Goal: Information Seeking & Learning: Find specific fact

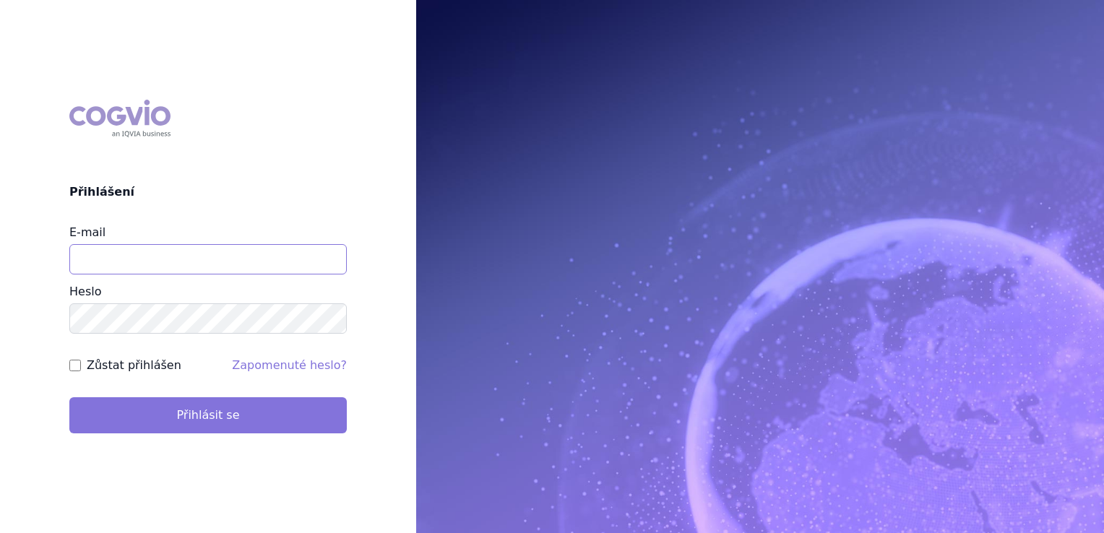
type input "jirihla@seznam.cz"
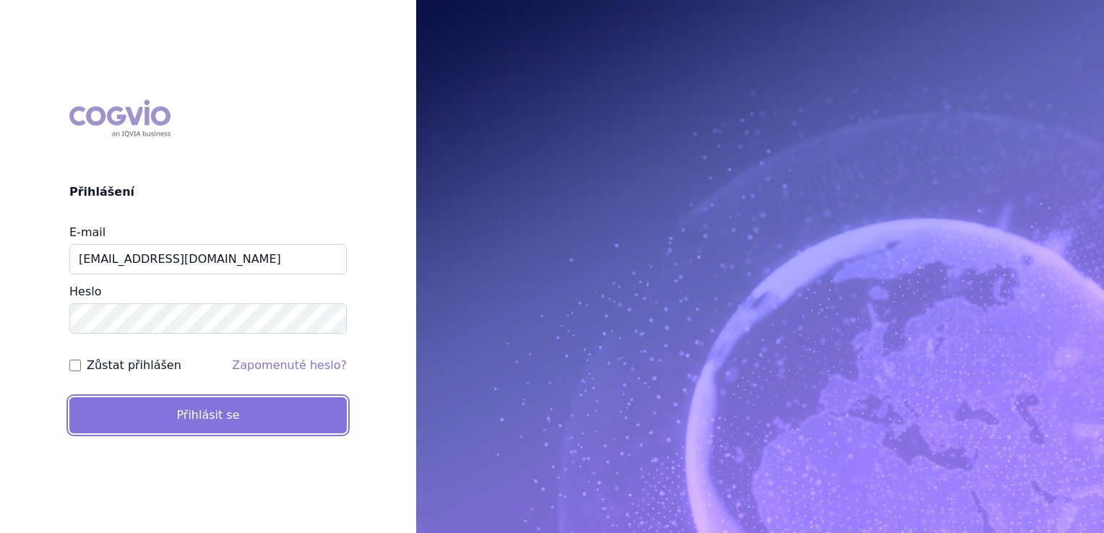
click at [208, 412] on button "Přihlásit se" at bounding box center [208, 415] width 278 height 36
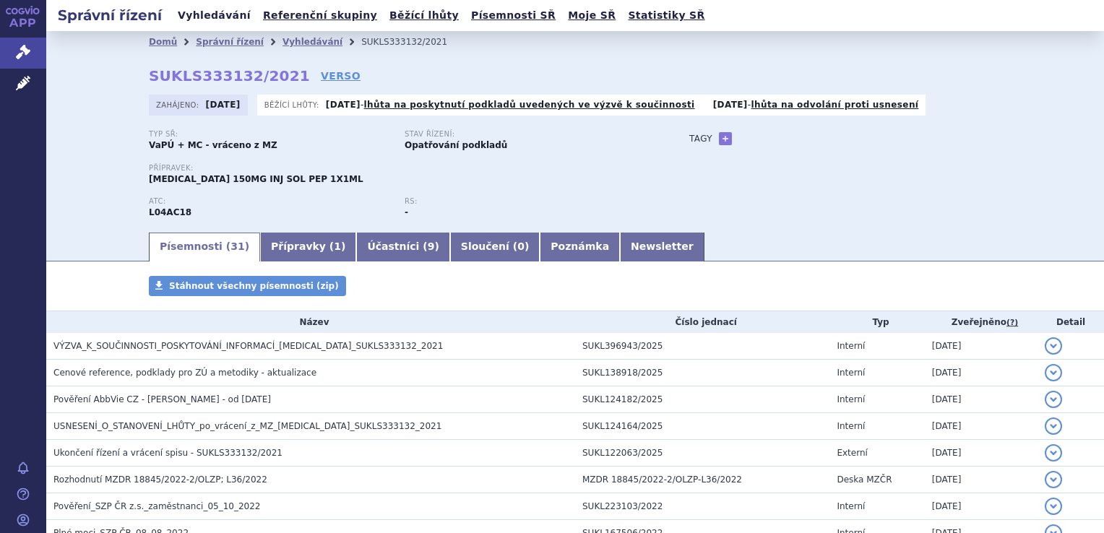
click at [207, 16] on link "Vyhledávání" at bounding box center [214, 16] width 82 height 20
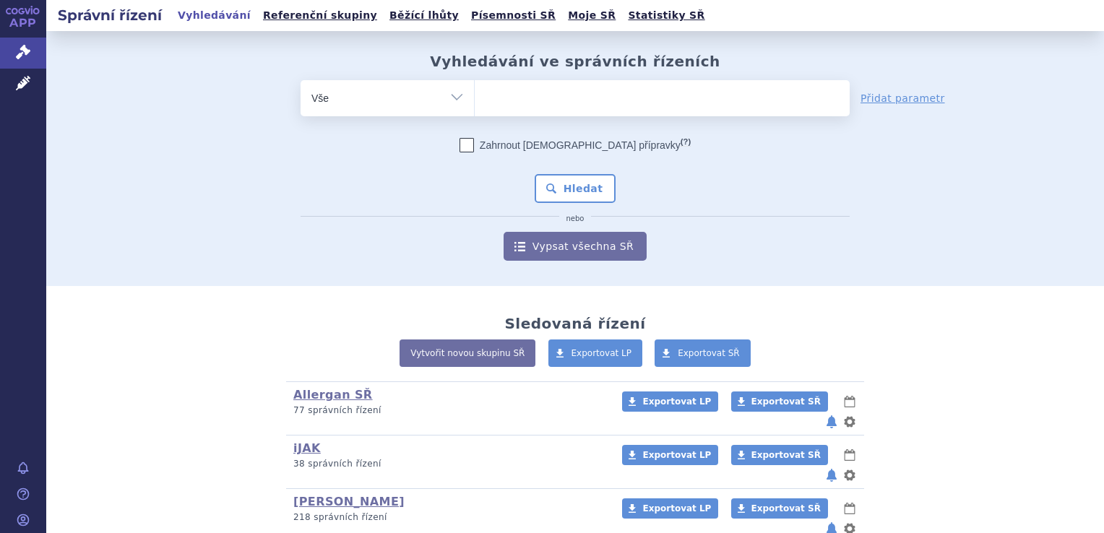
click at [535, 99] on ul at bounding box center [662, 95] width 375 height 30
click at [475, 99] on select at bounding box center [474, 97] width 1 height 36
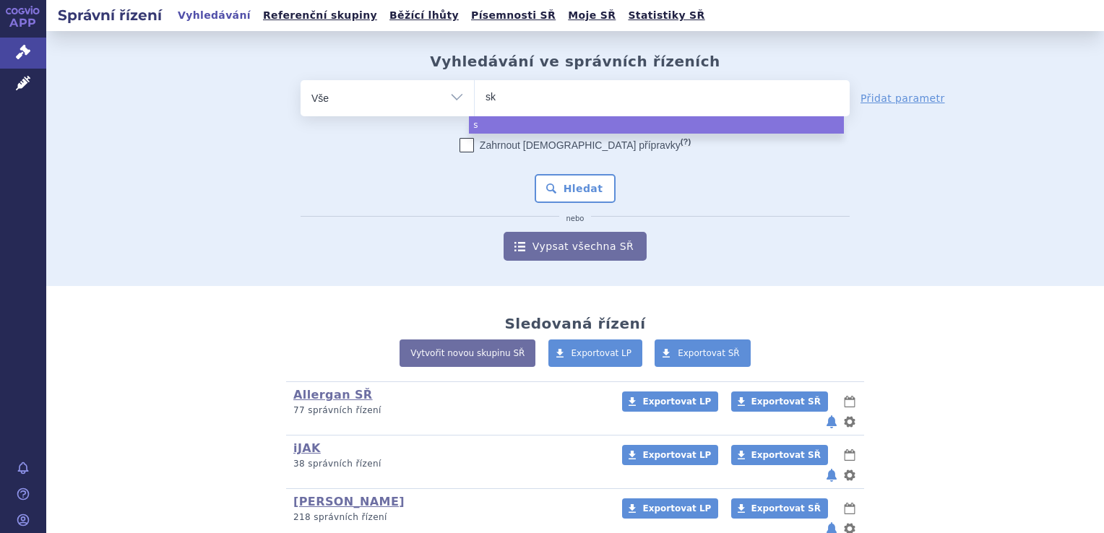
type input "sky"
type input "skyr"
type input "skyri"
type input "skyriz"
type input "[MEDICAL_DATA]"
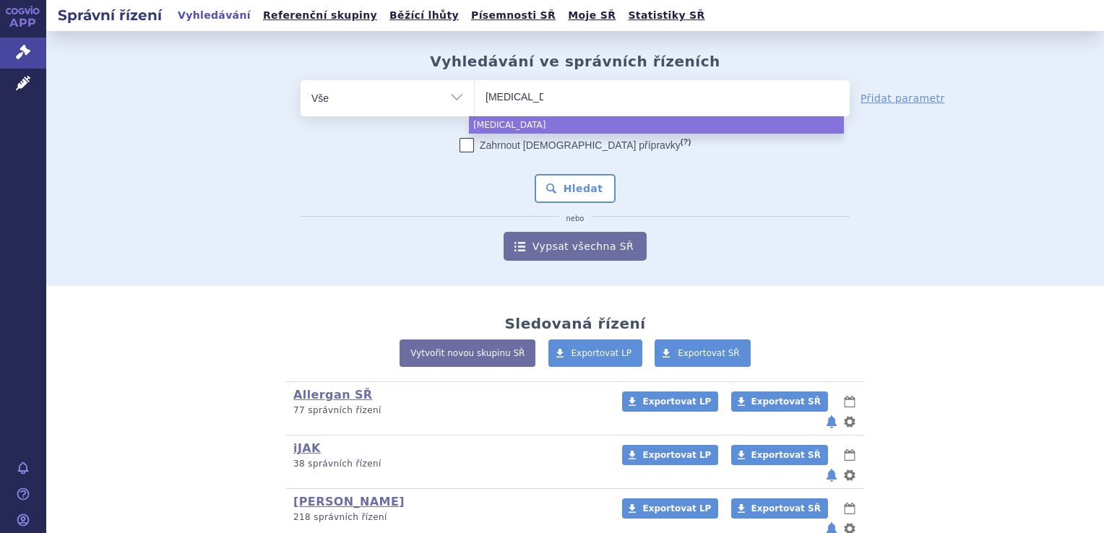
drag, startPoint x: 588, startPoint y: 123, endPoint x: 575, endPoint y: 133, distance: 17.1
select select "skyrizi"
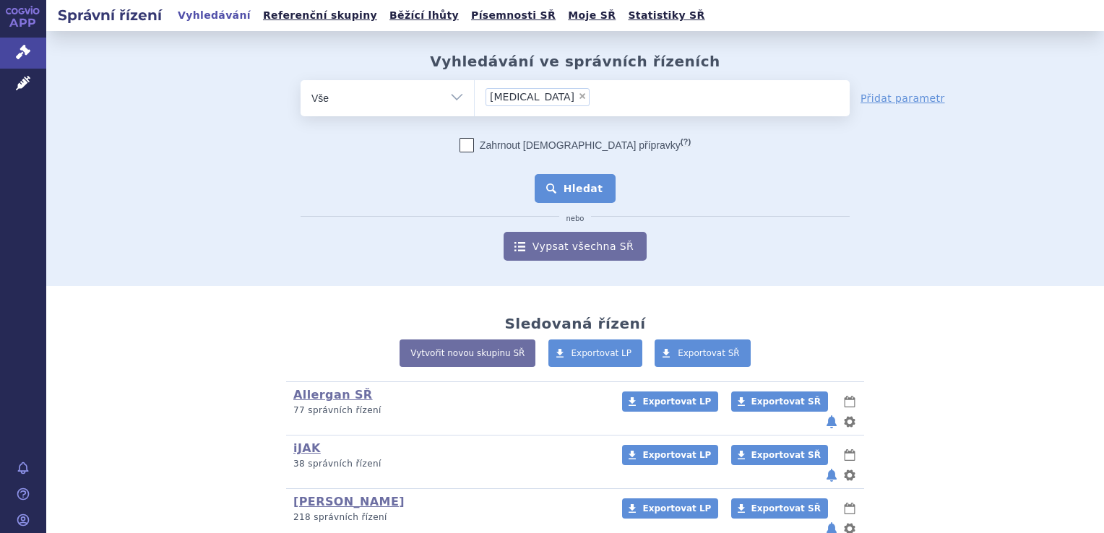
click at [581, 189] on button "Hledat" at bounding box center [576, 188] width 82 height 29
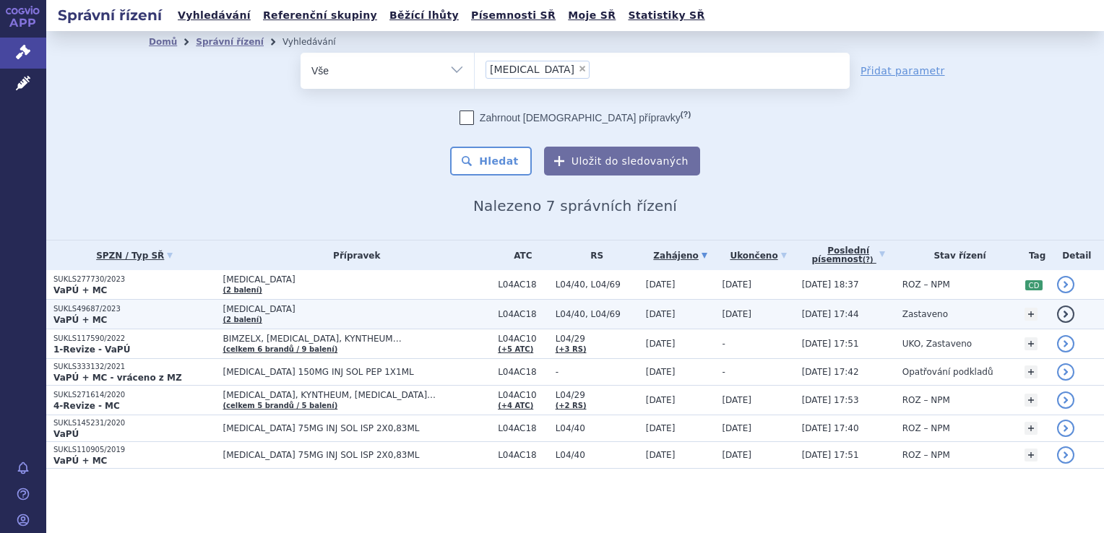
click at [77, 313] on p "SUKLS49687/2023" at bounding box center [134, 309] width 162 height 10
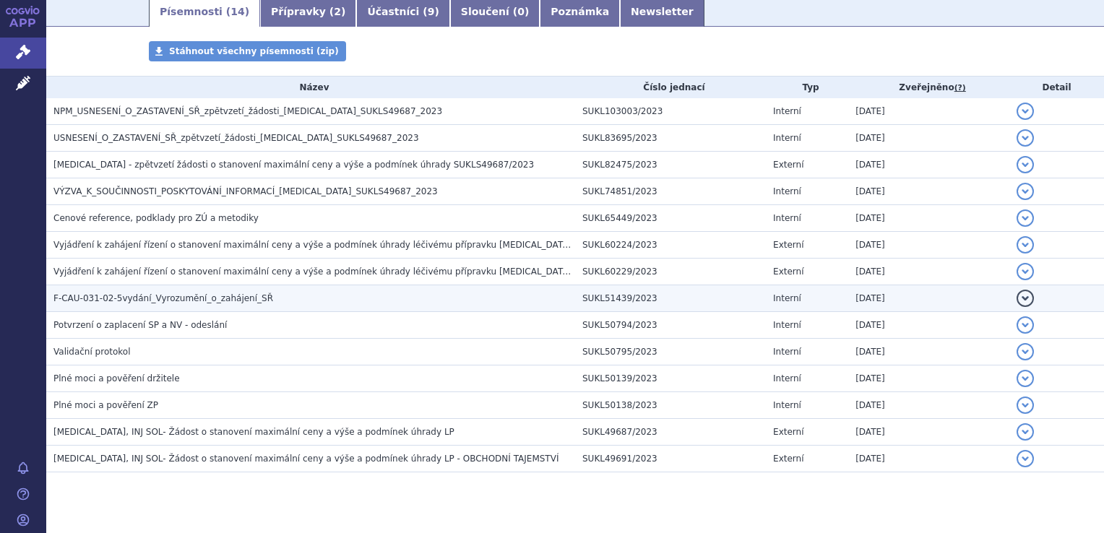
scroll to position [273, 0]
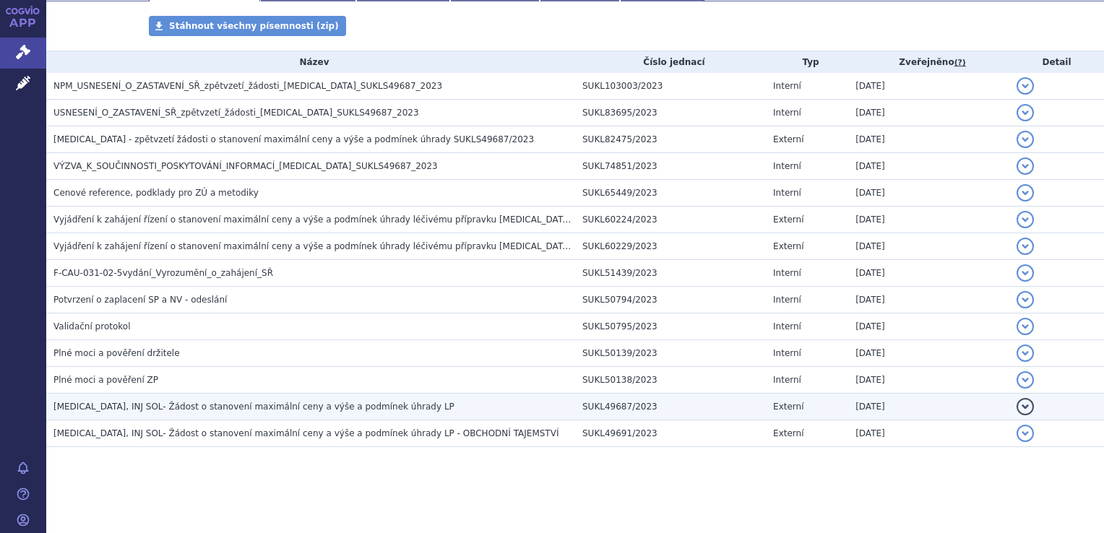
click at [316, 405] on span "SKYRIZI, INJ SOL- Žádost o stanovení maximální ceny a výše a podmínek úhrady LP" at bounding box center [253, 407] width 401 height 10
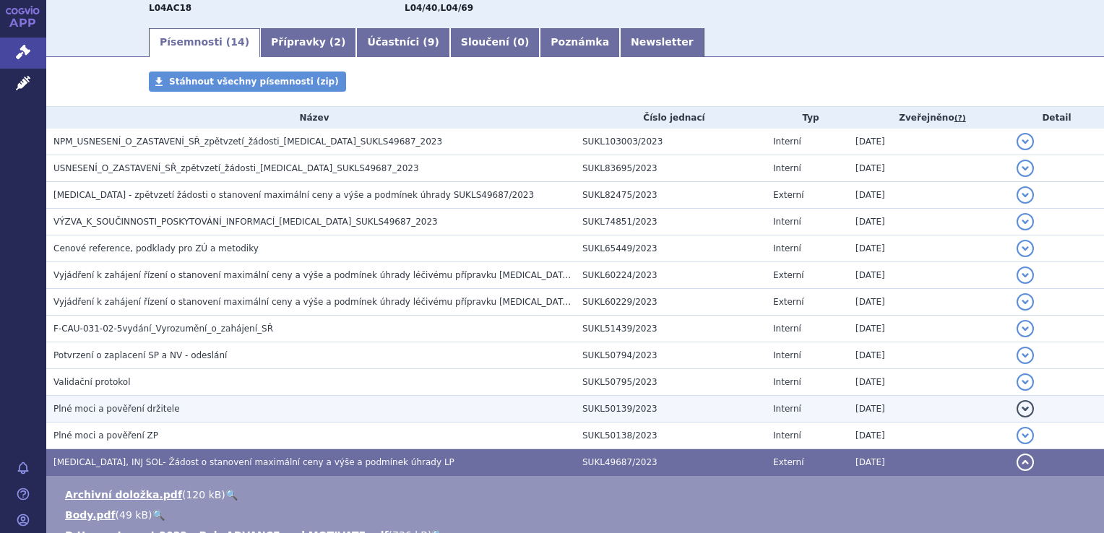
scroll to position [201, 0]
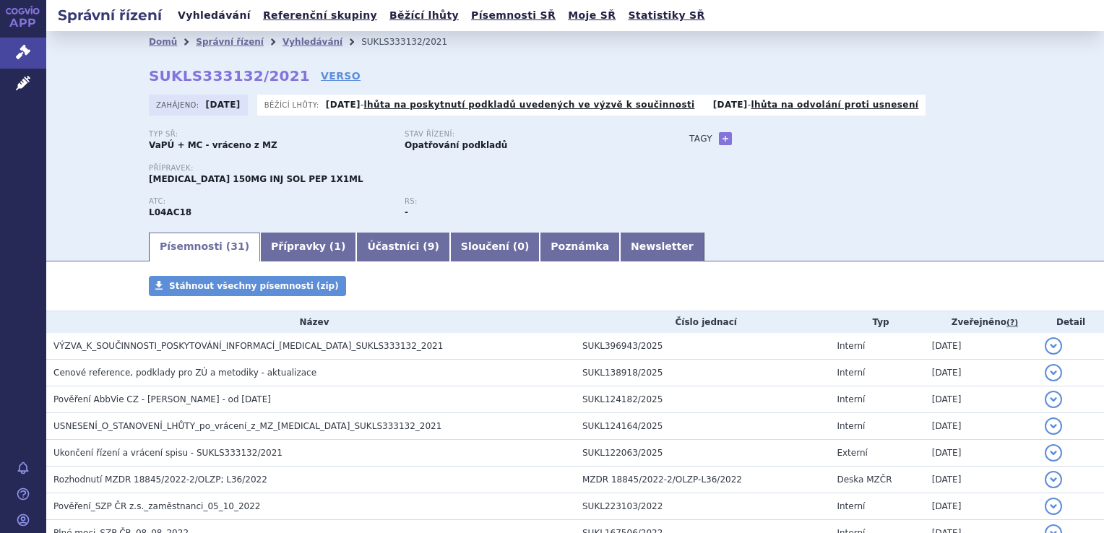
click at [210, 14] on link "Vyhledávání" at bounding box center [214, 16] width 82 height 20
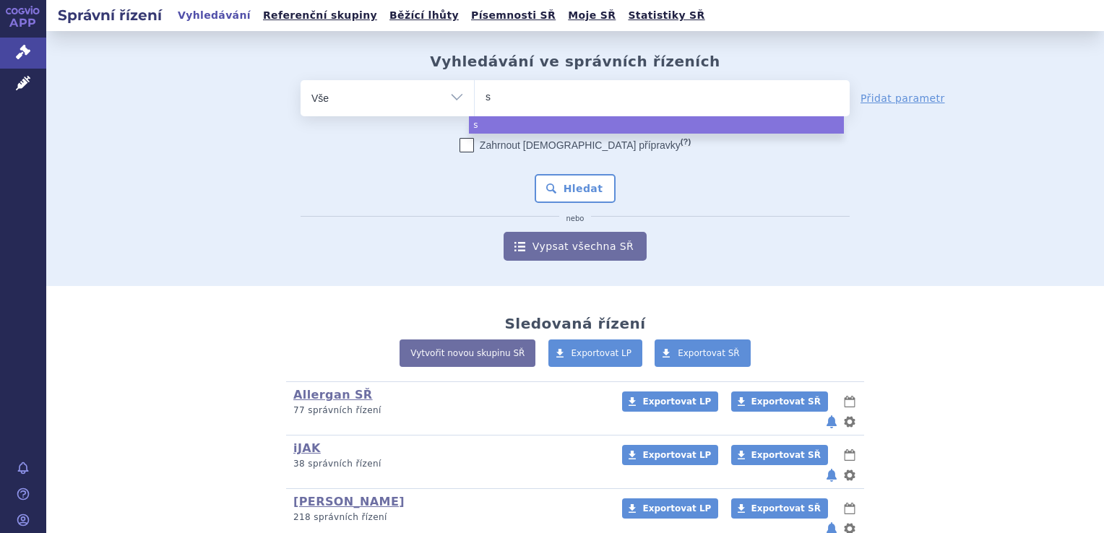
type input "sk"
type input "sky"
type input "skyr"
type input "skyri"
type input "skyriz"
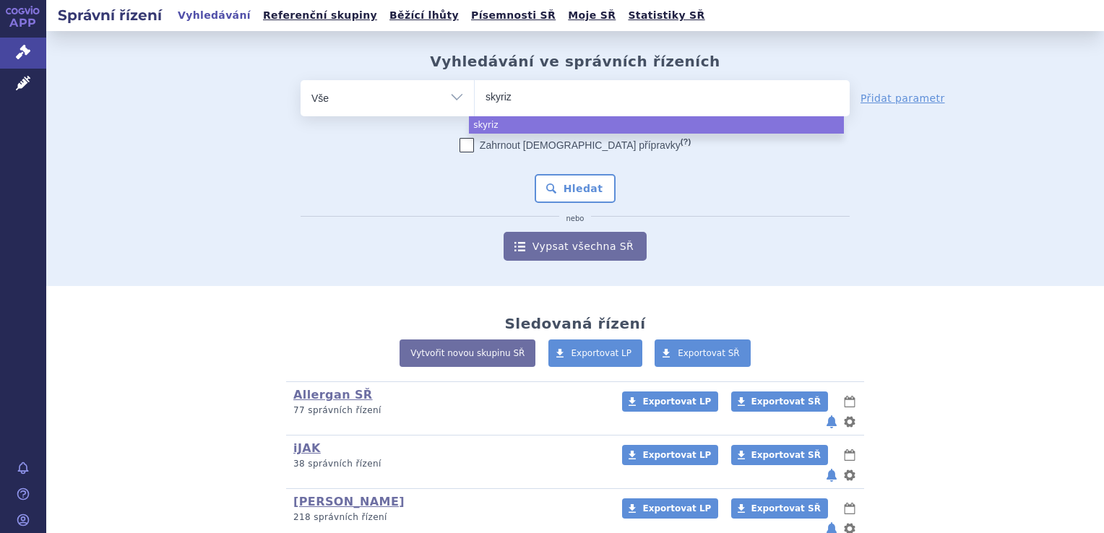
type input "[MEDICAL_DATA]"
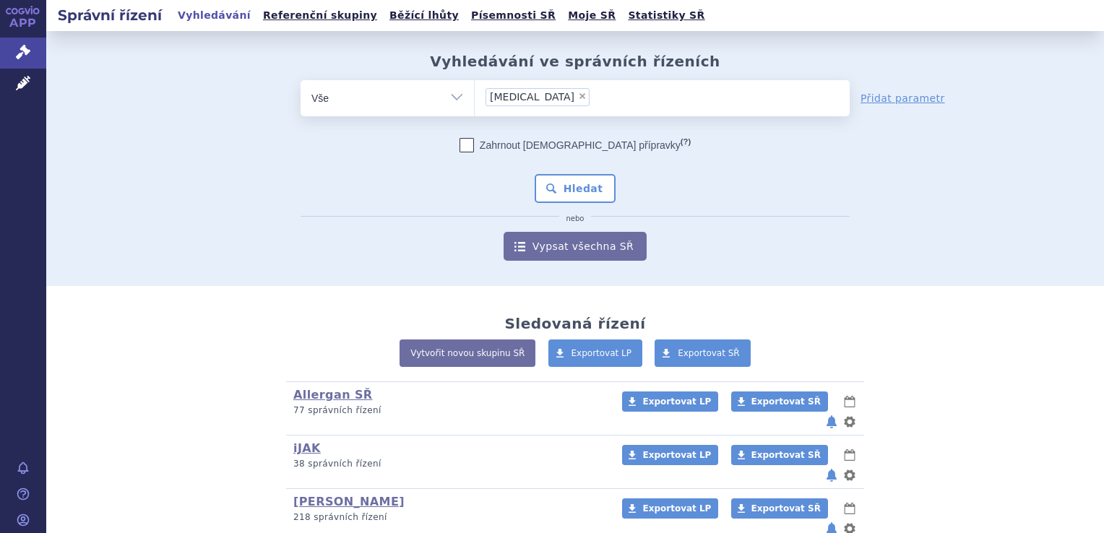
select select "[MEDICAL_DATA]"
click at [579, 188] on button "Hledat" at bounding box center [576, 188] width 82 height 29
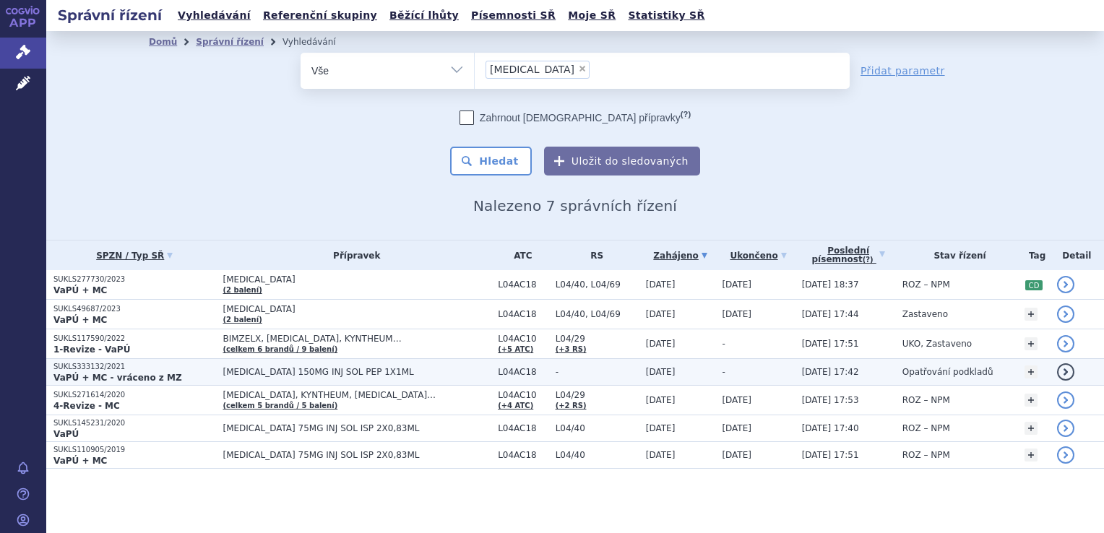
click at [87, 373] on strong "VaPÚ + MC - vráceno z MZ" at bounding box center [117, 378] width 129 height 10
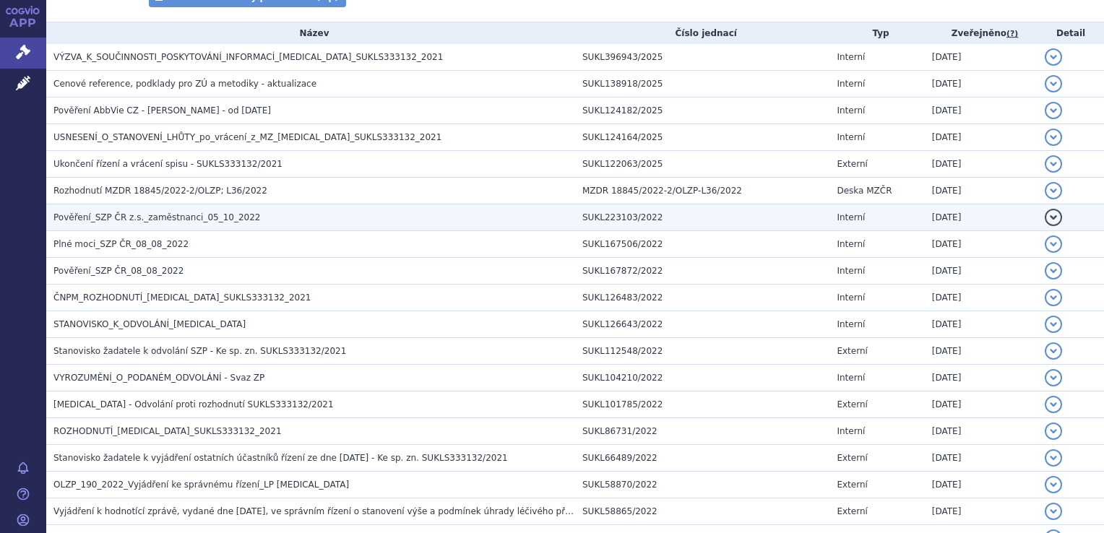
scroll to position [361, 0]
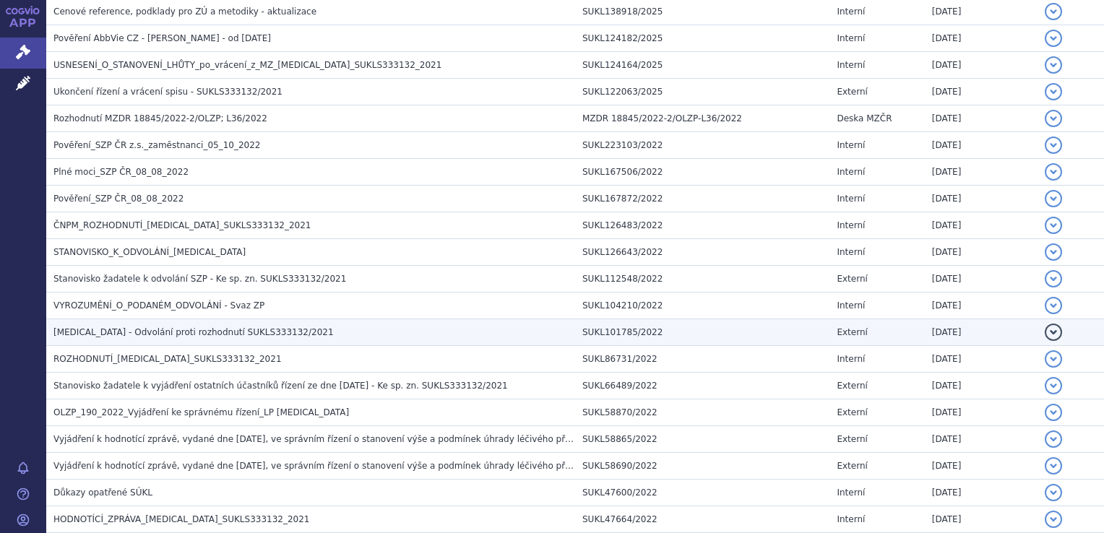
click at [225, 331] on span "[MEDICAL_DATA] - Odvolání proti rozhodnutí SUKLS333132/2021" at bounding box center [193, 332] width 280 height 10
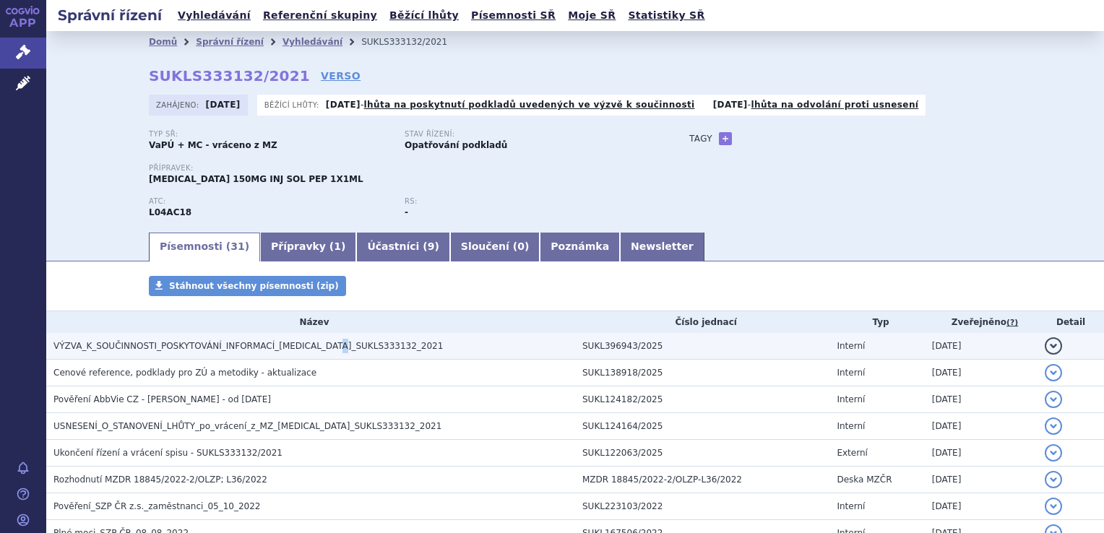
click at [314, 345] on span "VÝZVA_K_SOUČINNOSTI_POSKYTOVÁNÍ_INFORMACÍ_SKYRIZI_SUKLS333132_2021" at bounding box center [248, 346] width 390 height 10
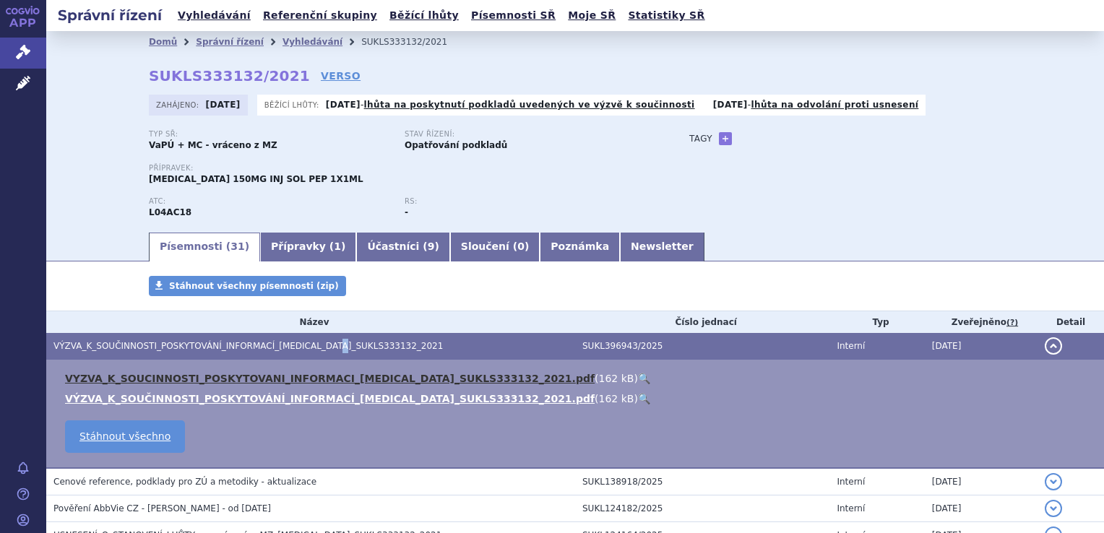
drag, startPoint x: 314, startPoint y: 345, endPoint x: 301, endPoint y: 380, distance: 37.3
click at [301, 380] on link "VYZVA_K_SOUCINNOSTI_POSKYTOVANI_INFORMACI_SKYRIZI_SUKLS333132_2021.pdf" at bounding box center [330, 379] width 530 height 12
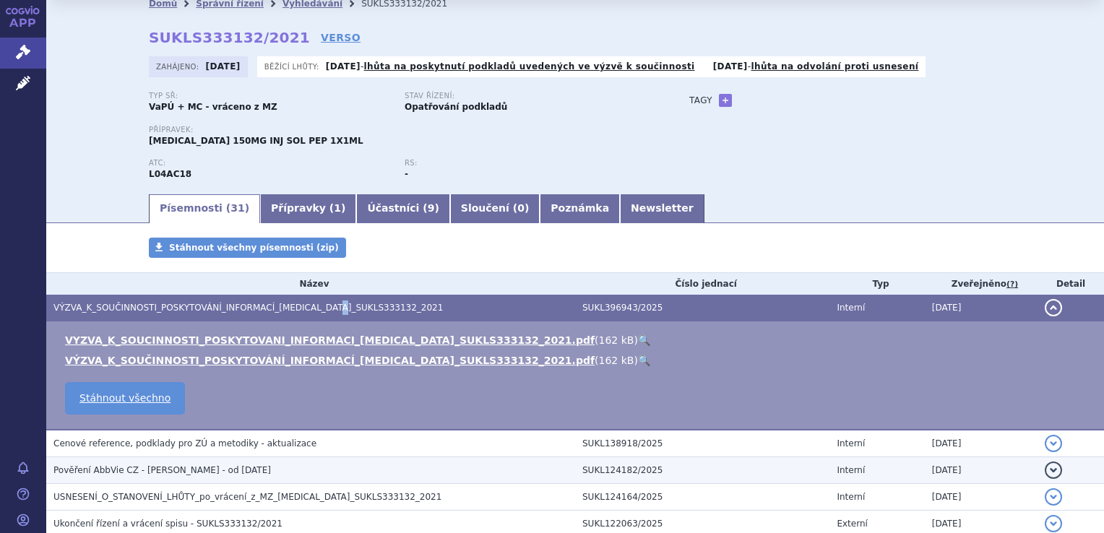
scroll to position [72, 0]
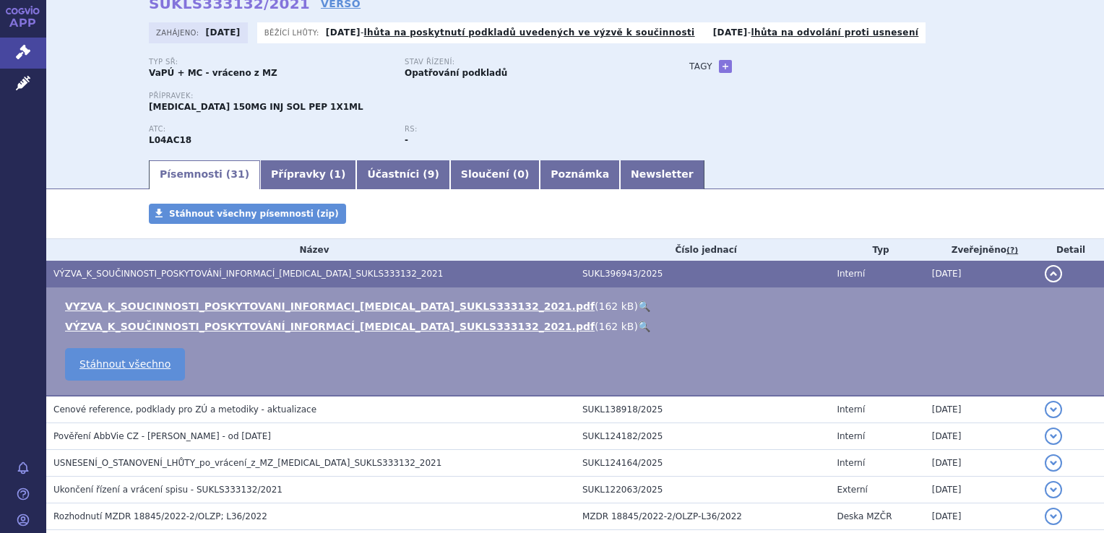
click at [186, 410] on span "Cenové reference, podklady pro ZÚ a metodiky - aktualizace" at bounding box center [184, 410] width 263 height 10
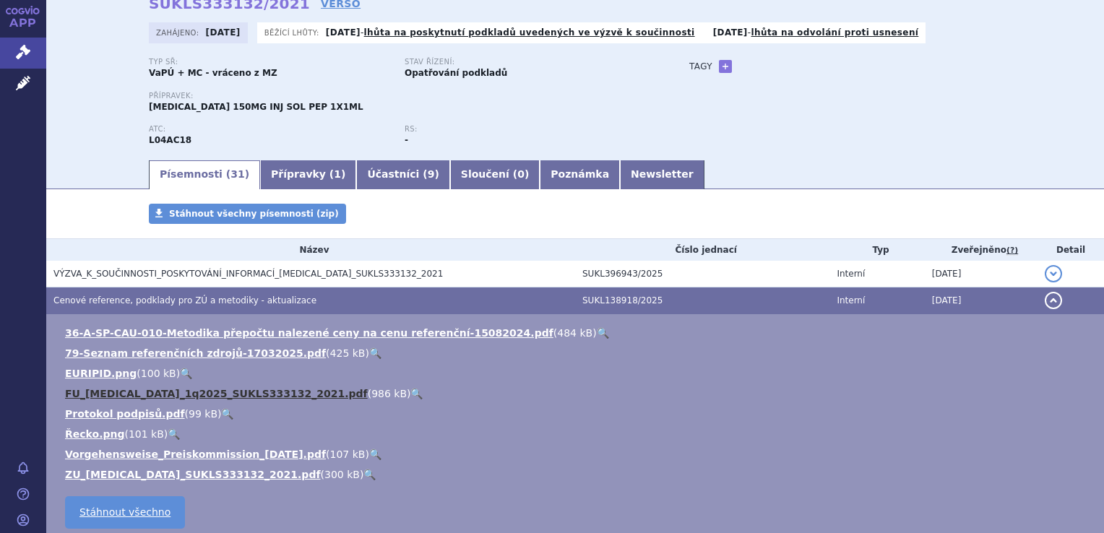
click at [205, 395] on link "FU_SKYRIZI_1q2025_SUKLS333132_2021.pdf" at bounding box center [216, 394] width 303 height 12
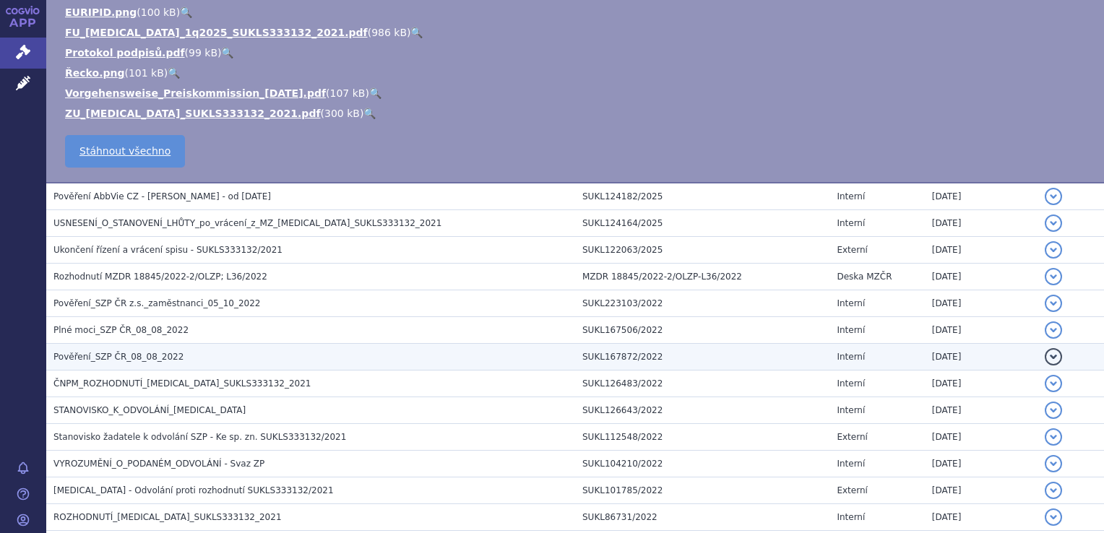
scroll to position [506, 0]
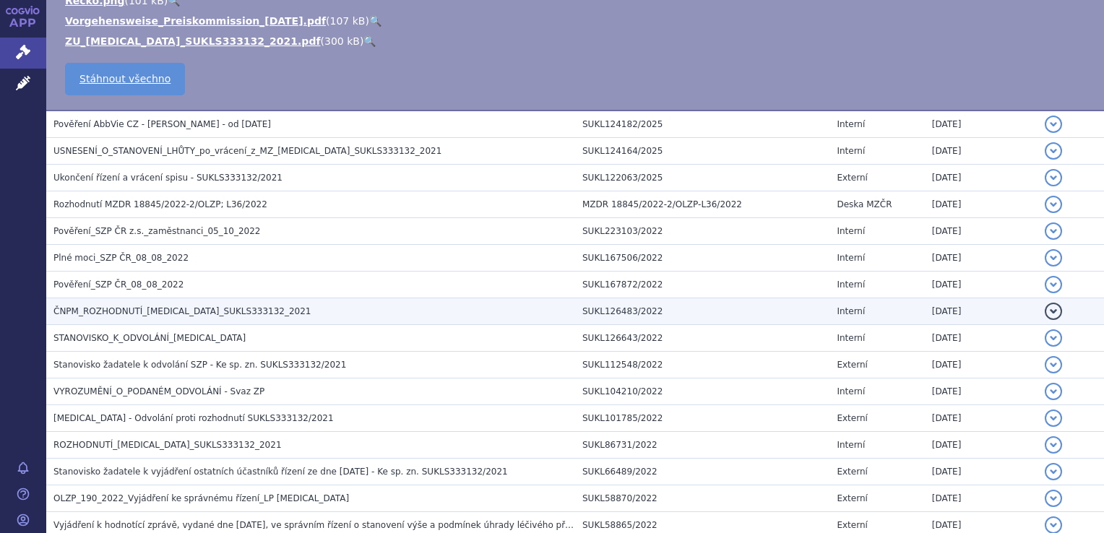
click at [192, 312] on span "ČNPM_ROZHODNUTÍ_SKYRIZI_SUKLS333132_2021" at bounding box center [181, 311] width 257 height 10
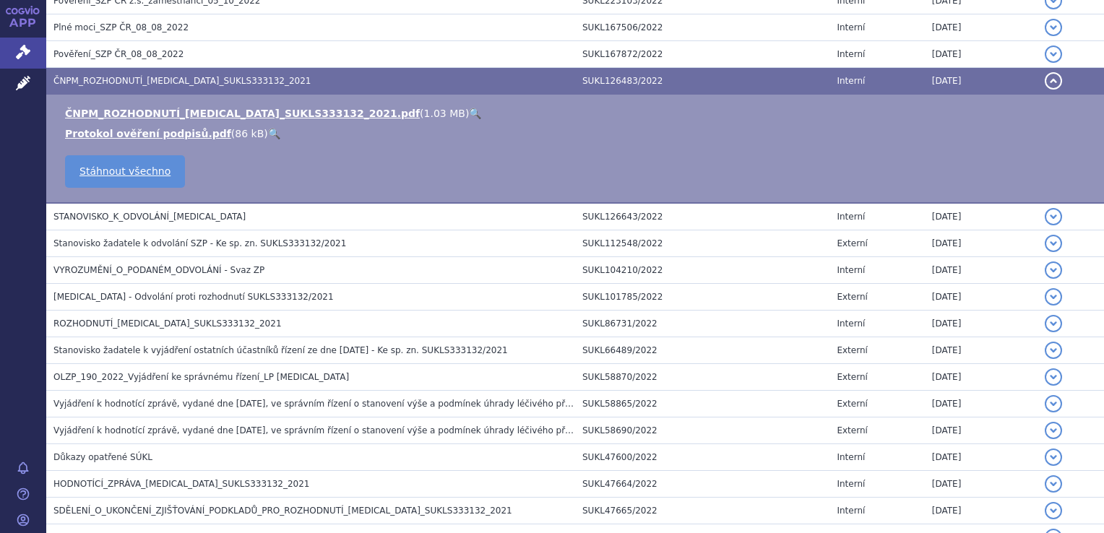
scroll to position [276, 0]
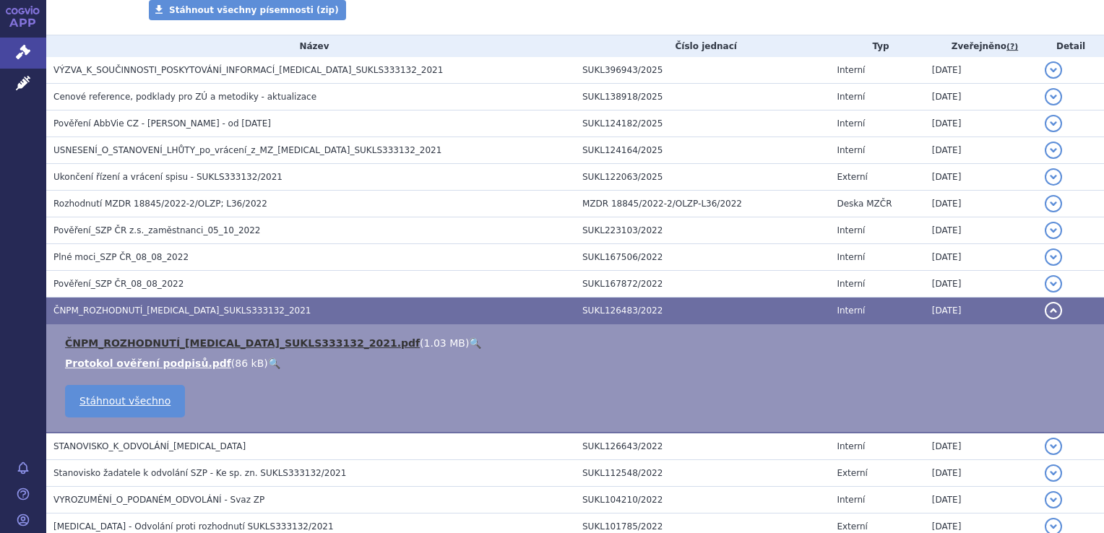
click at [194, 343] on link "ČNPM_ROZHODNUTÍ_SKYRIZI_SUKLS333132_2021.pdf" at bounding box center [242, 343] width 355 height 12
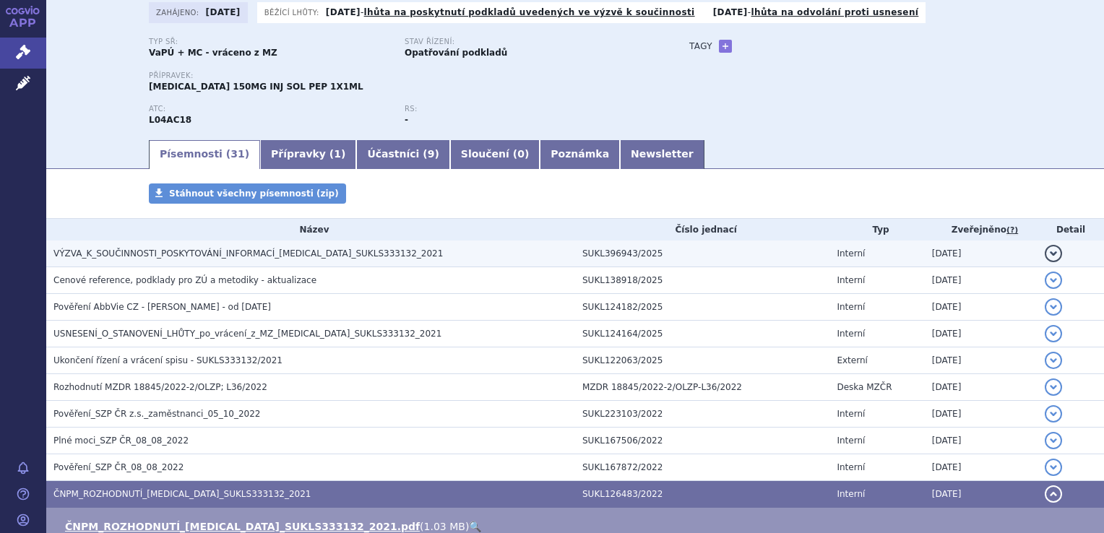
scroll to position [0, 0]
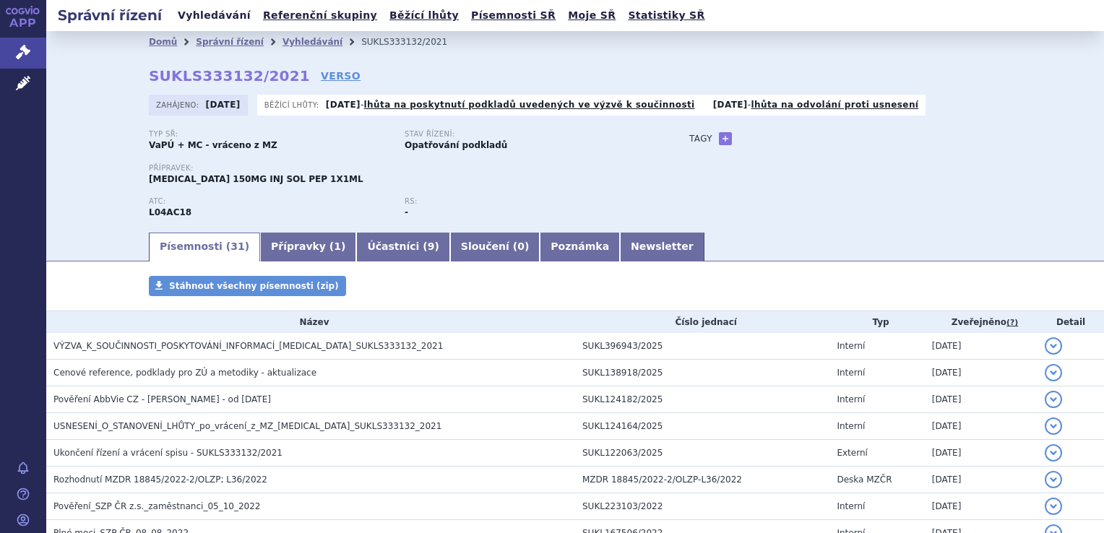
click at [211, 16] on link "Vyhledávání" at bounding box center [214, 16] width 82 height 20
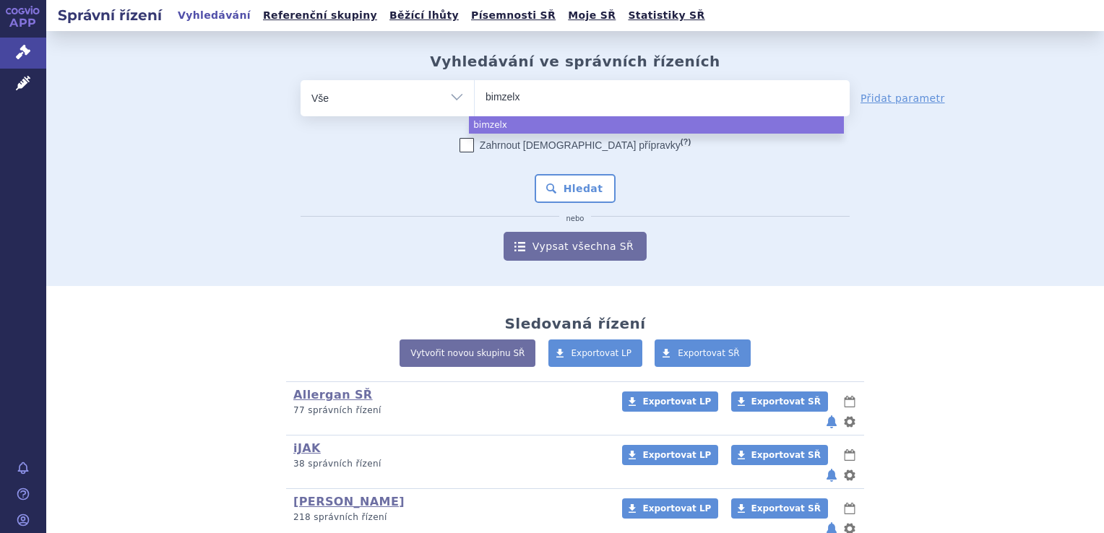
select select "bimzelx"
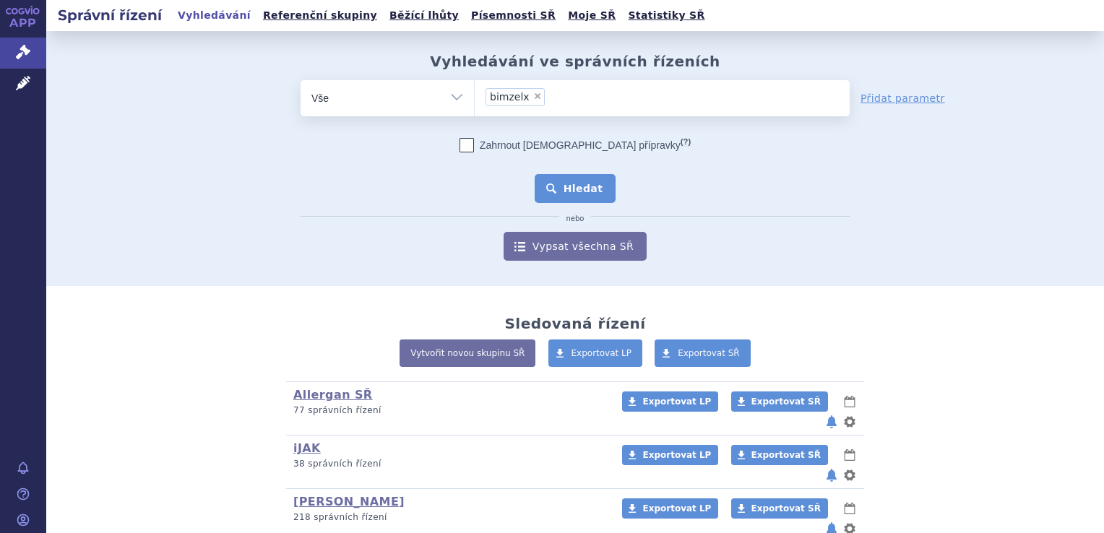
click at [575, 184] on button "Hledat" at bounding box center [576, 188] width 82 height 29
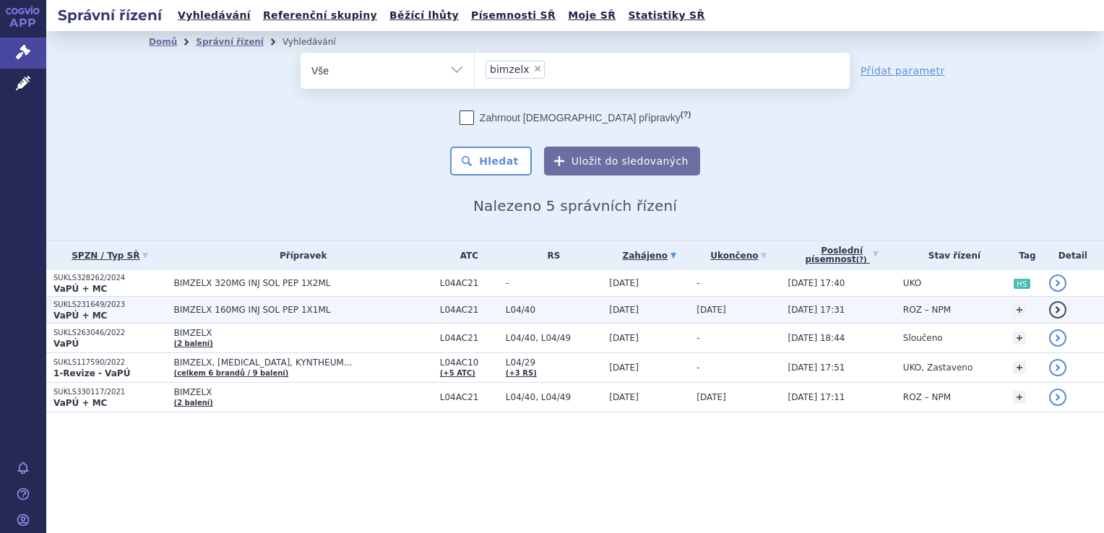
click at [90, 308] on p "SUKLS231649/2023" at bounding box center [109, 305] width 113 height 10
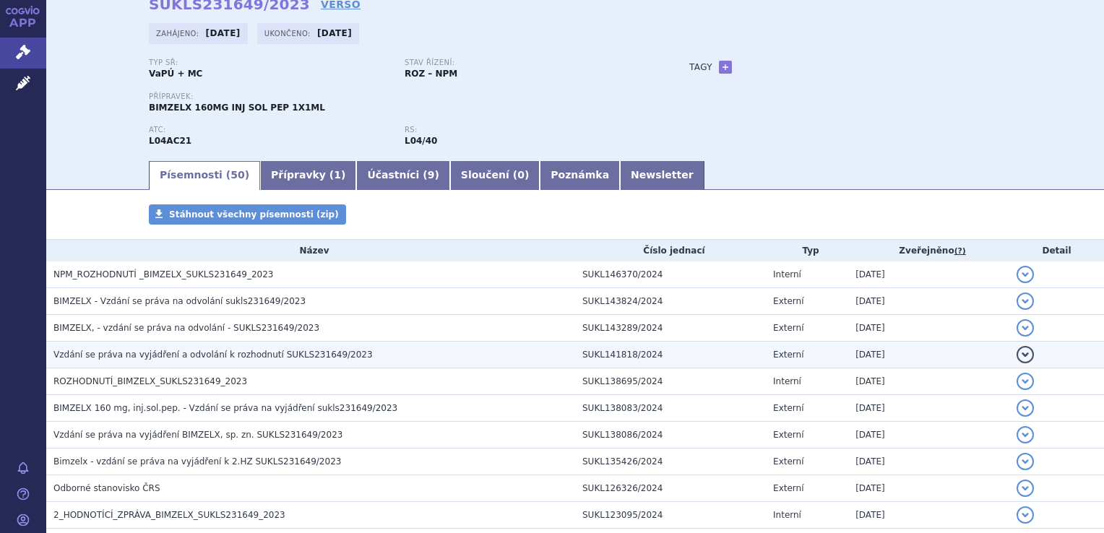
scroll to position [72, 0]
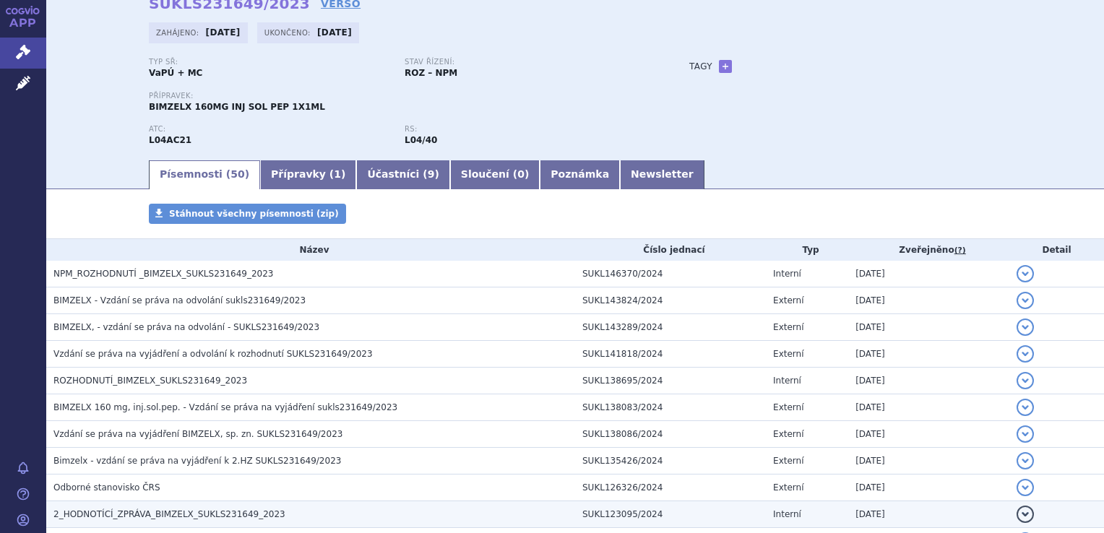
click at [199, 513] on span "2_HODNOTÍCÍ_ZPRÁVA_BIMZELX_SUKLS231649_2023" at bounding box center [169, 514] width 232 height 10
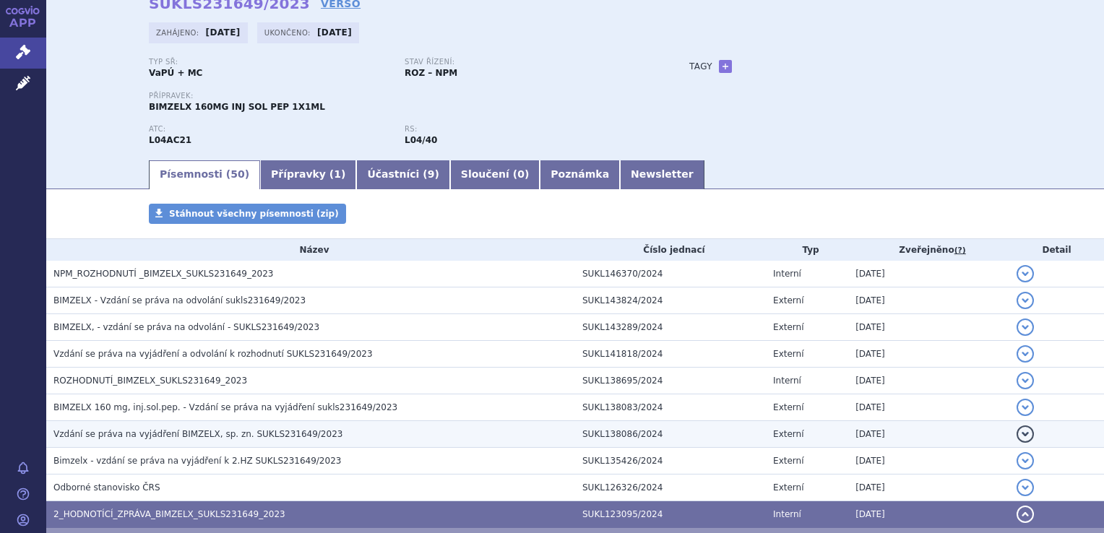
scroll to position [145, 0]
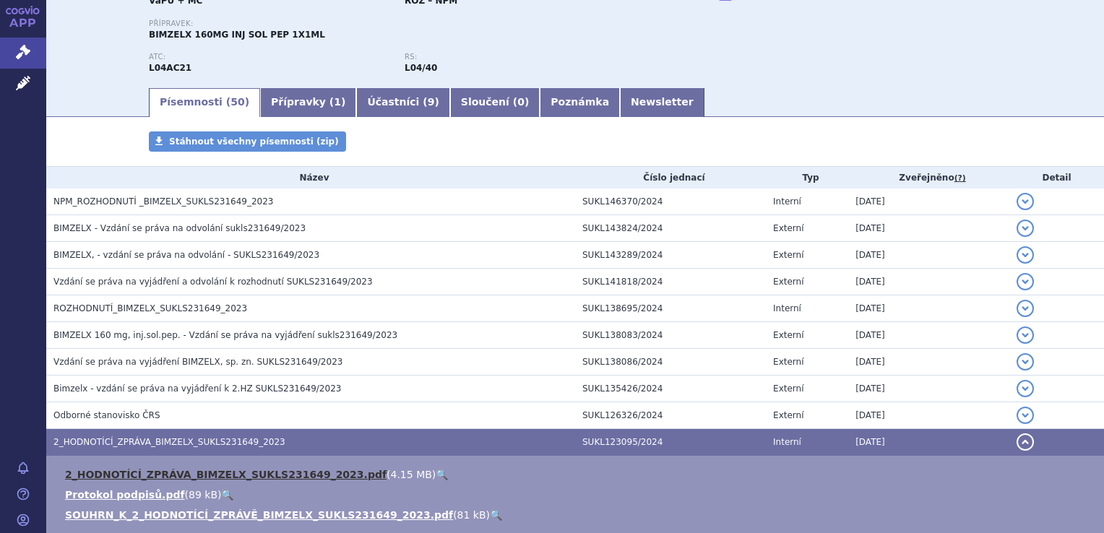
click at [212, 473] on link "2_HODNOTÍCÍ_ZPRÁVA_BIMZELX_SUKLS231649_2023.pdf" at bounding box center [226, 475] width 322 height 12
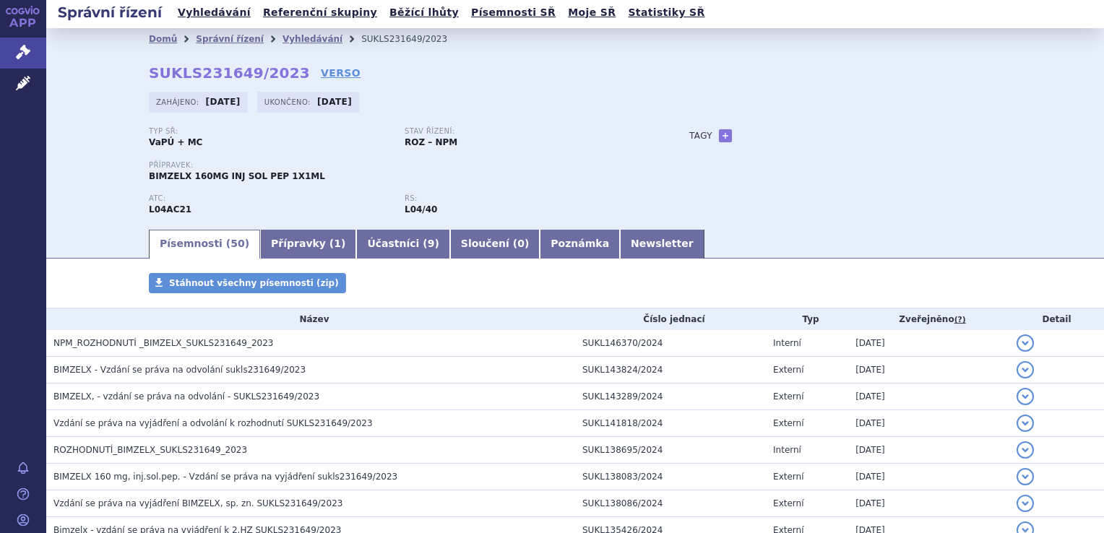
scroll to position [0, 0]
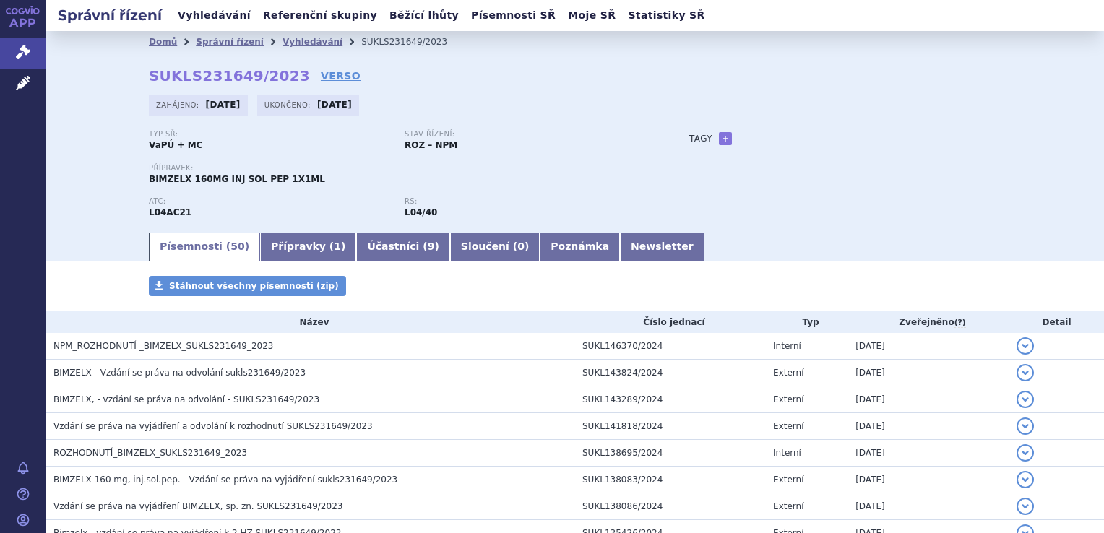
click at [212, 17] on link "Vyhledávání" at bounding box center [214, 16] width 82 height 20
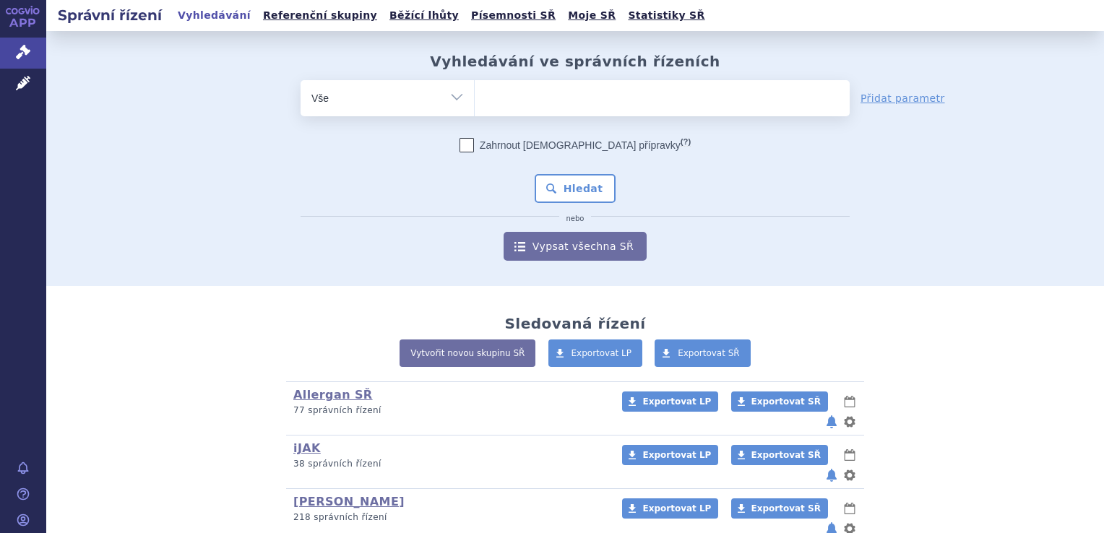
click at [514, 98] on ul at bounding box center [662, 95] width 375 height 30
click at [475, 98] on select at bounding box center [474, 97] width 1 height 36
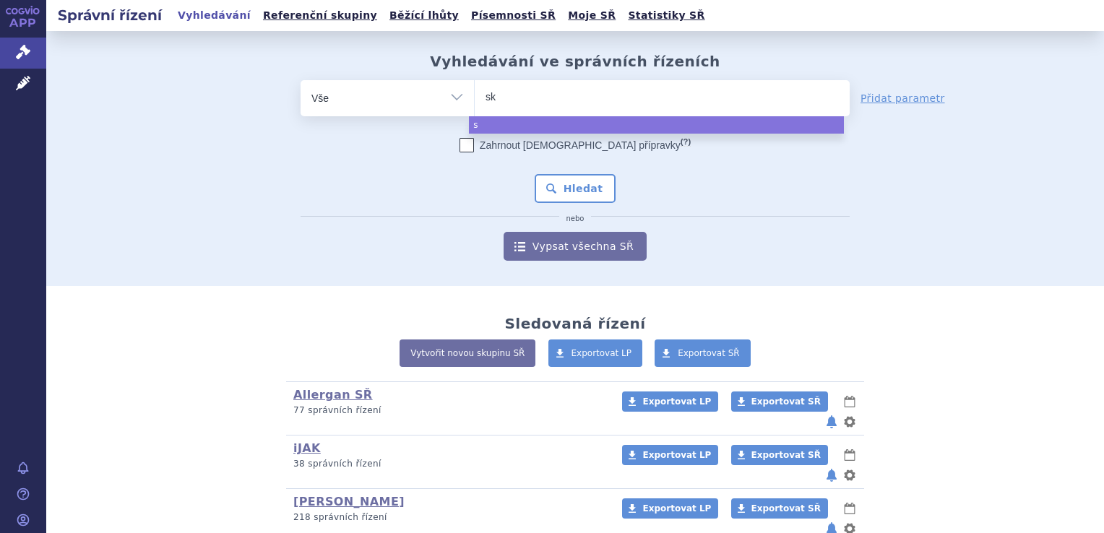
type input "sky"
type input "skyr"
type input "skyri"
type input "skyriz"
type input "[MEDICAL_DATA]"
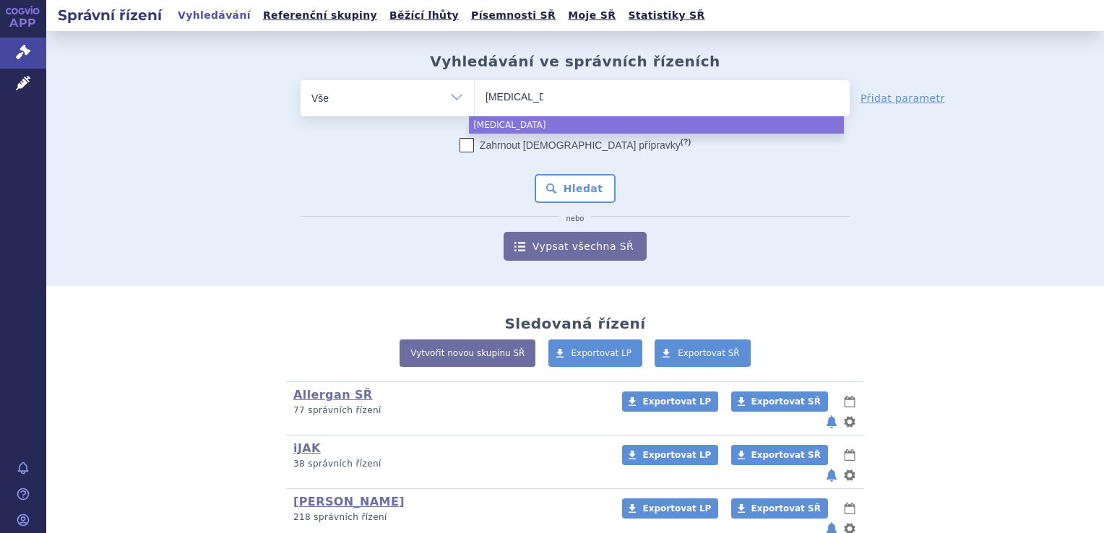
select select "[MEDICAL_DATA]"
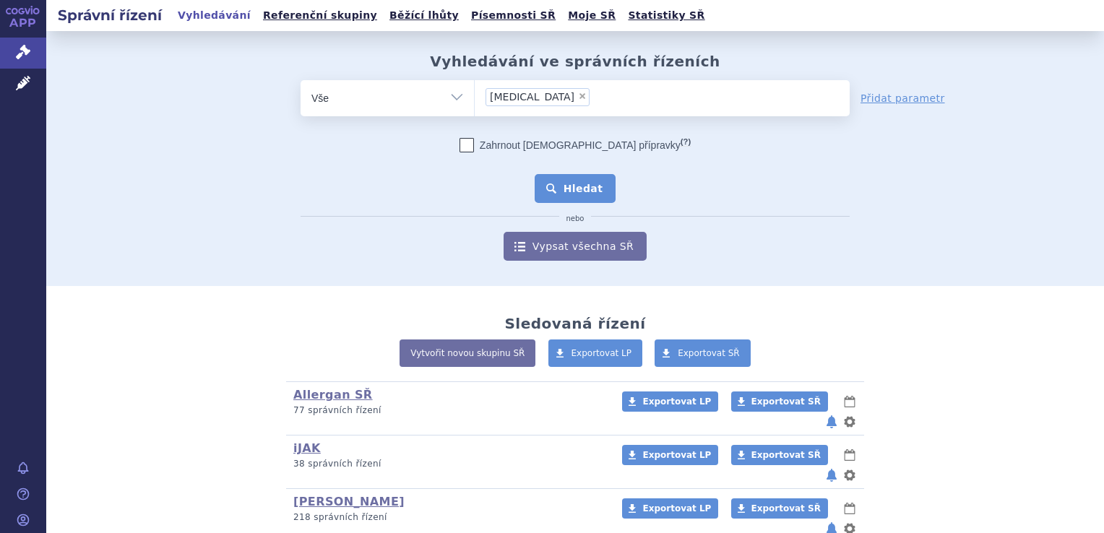
click at [569, 186] on button "Hledat" at bounding box center [576, 188] width 82 height 29
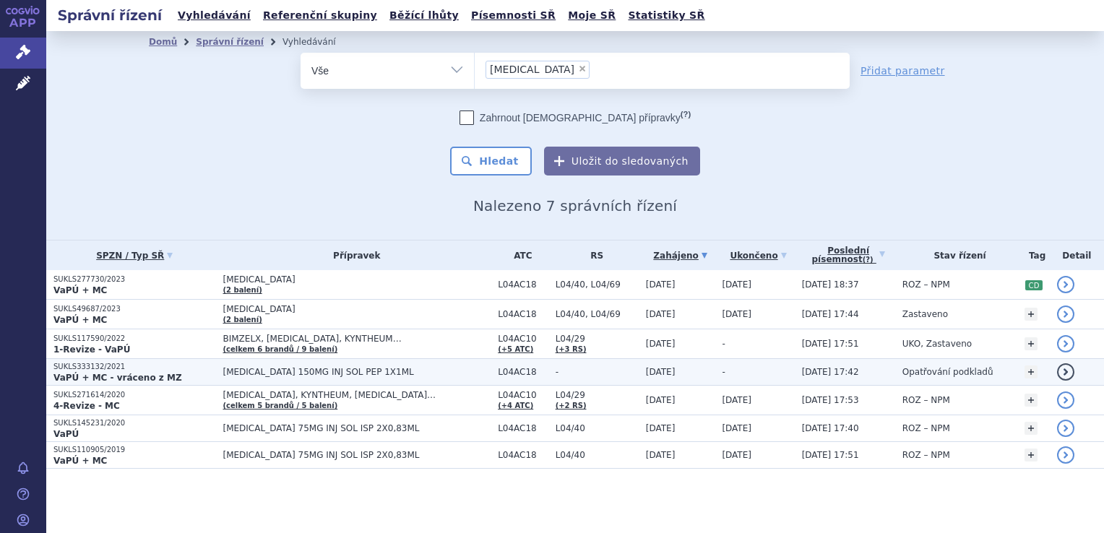
click at [87, 373] on strong "VaPÚ + MC - vráceno z MZ" at bounding box center [117, 378] width 129 height 10
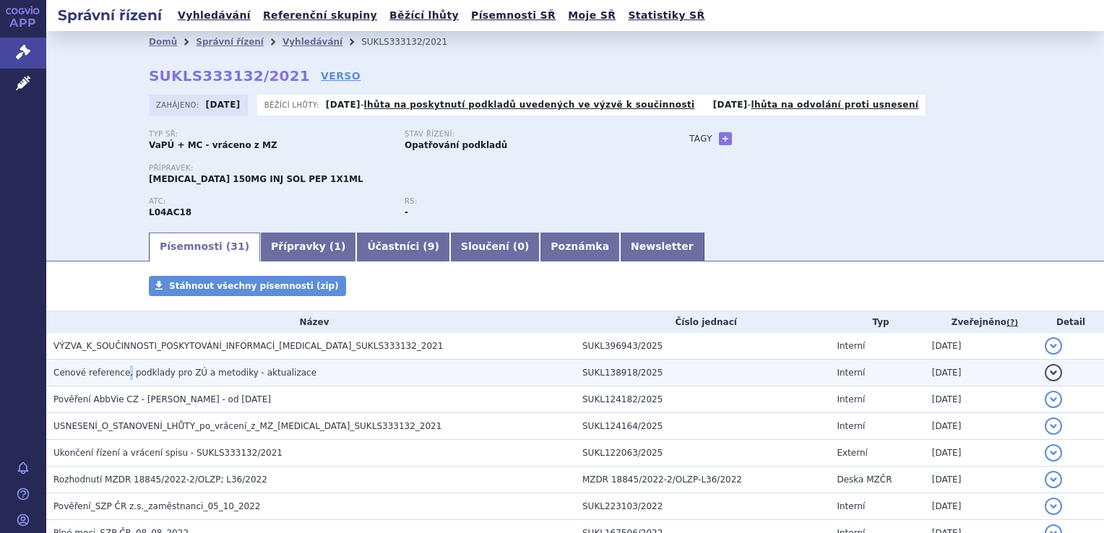
click at [121, 374] on span "Cenové reference, podklady pro ZÚ a metodiky - aktualizace" at bounding box center [184, 373] width 263 height 10
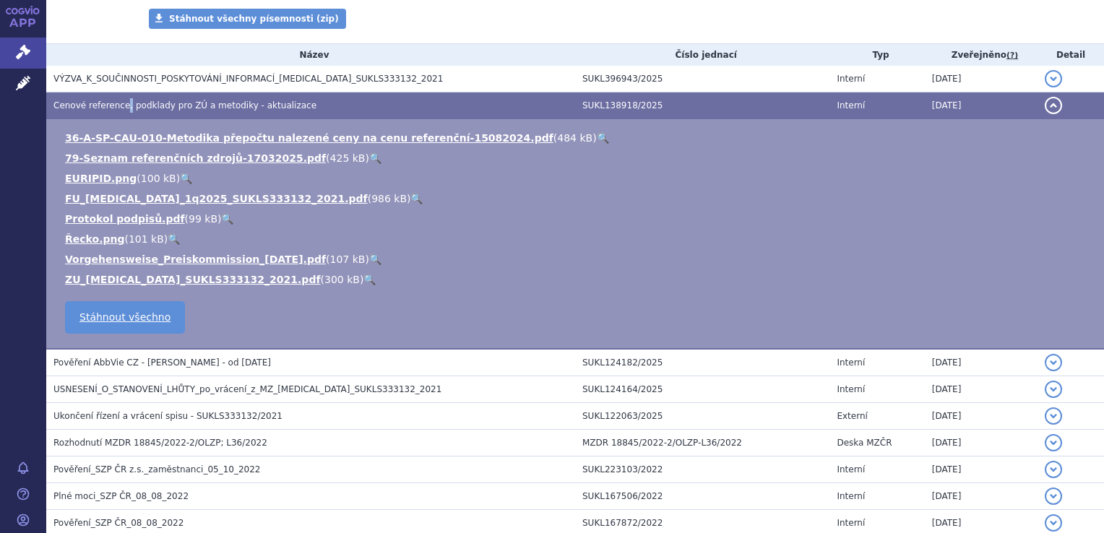
scroll to position [289, 0]
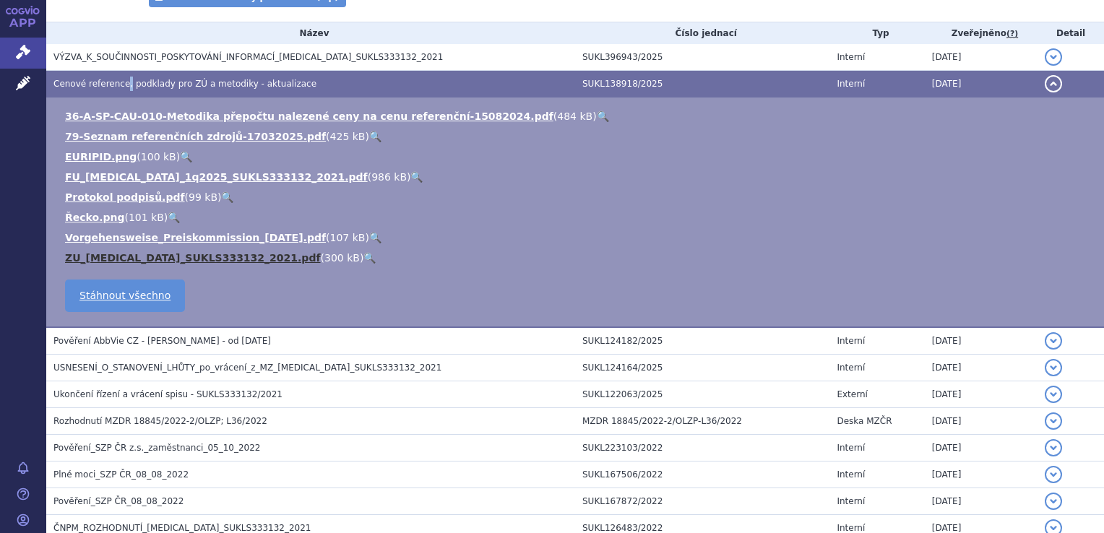
click at [145, 259] on link "ZU_SKYRIZI_SUKLS333132_2021.pdf" at bounding box center [193, 258] width 256 height 12
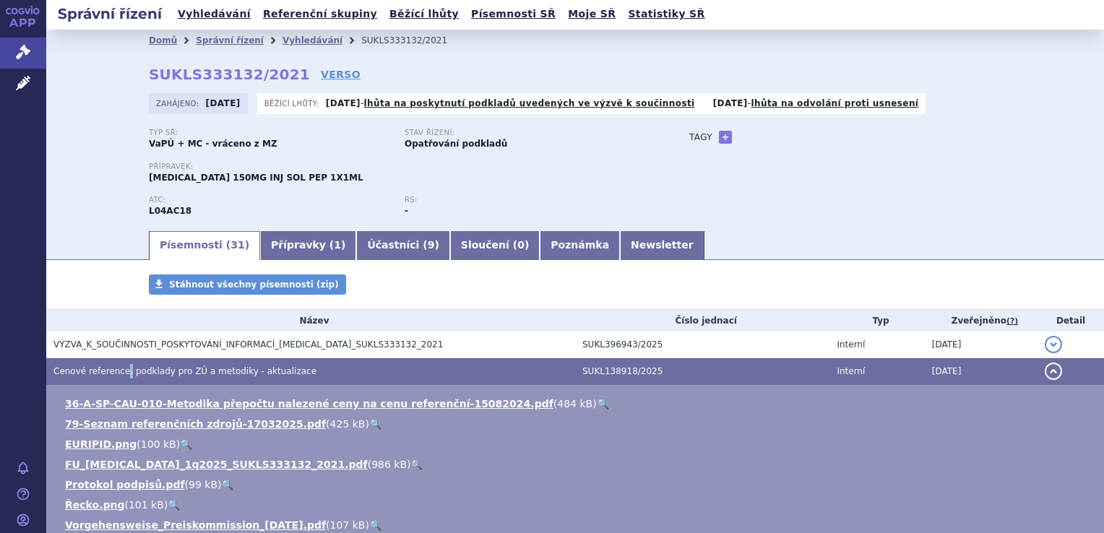
scroll to position [0, 0]
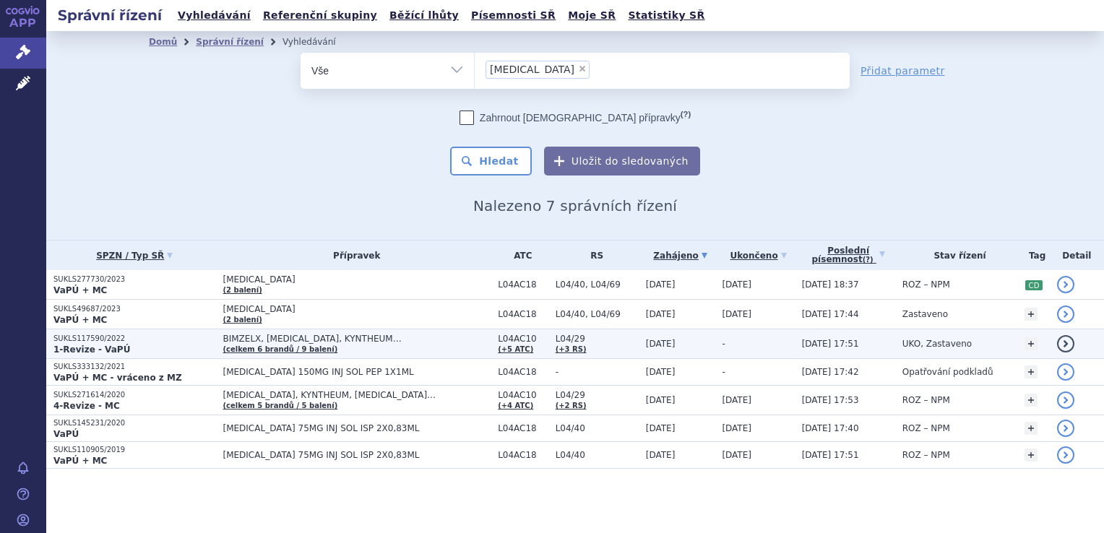
click at [267, 337] on span "BIMZELX, [MEDICAL_DATA], KYNTHEUM…" at bounding box center [357, 339] width 268 height 10
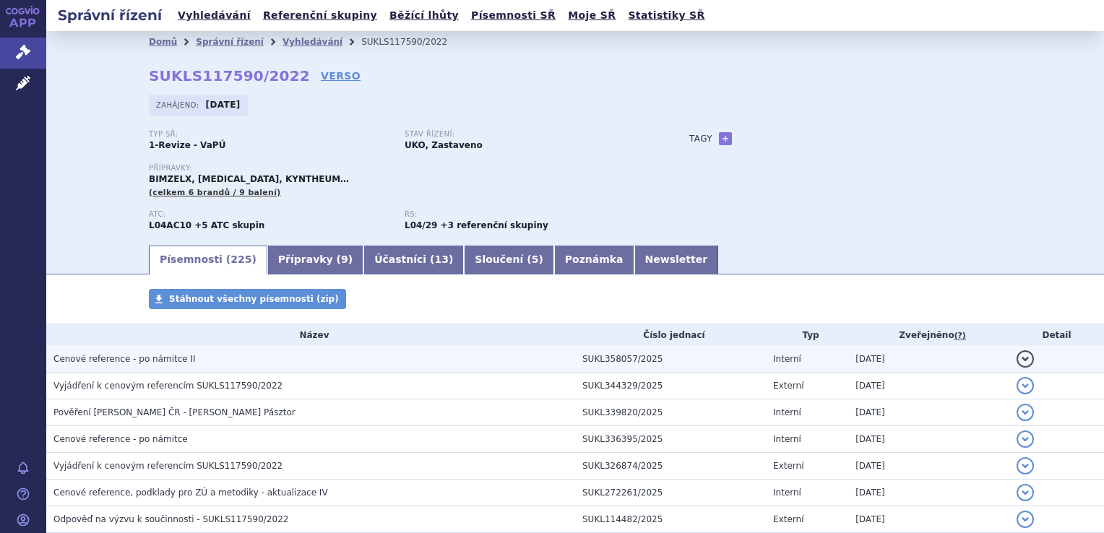
click at [147, 360] on span "Cenové reference - po námitce II" at bounding box center [124, 359] width 142 height 10
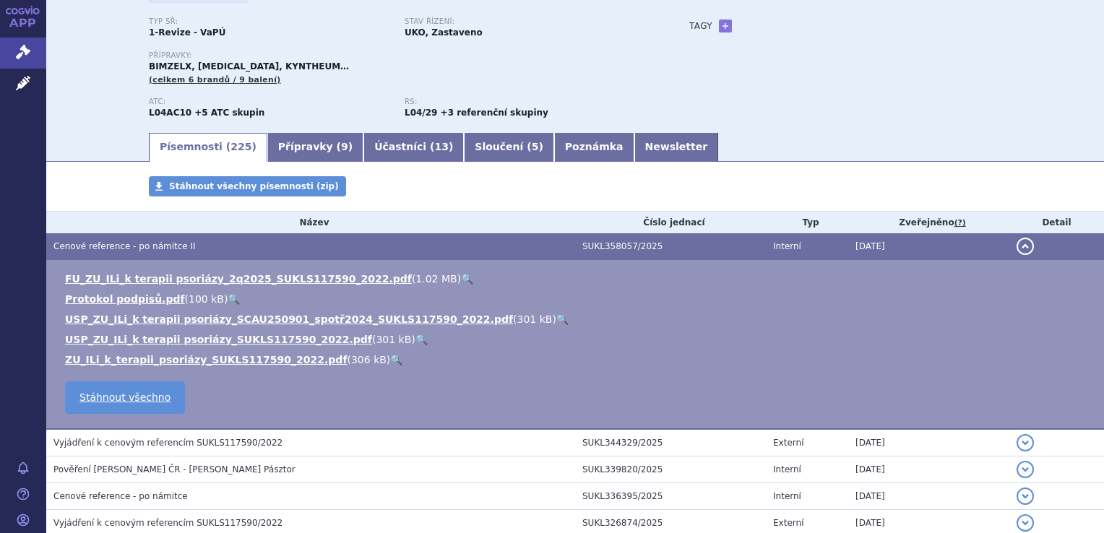
scroll to position [72, 0]
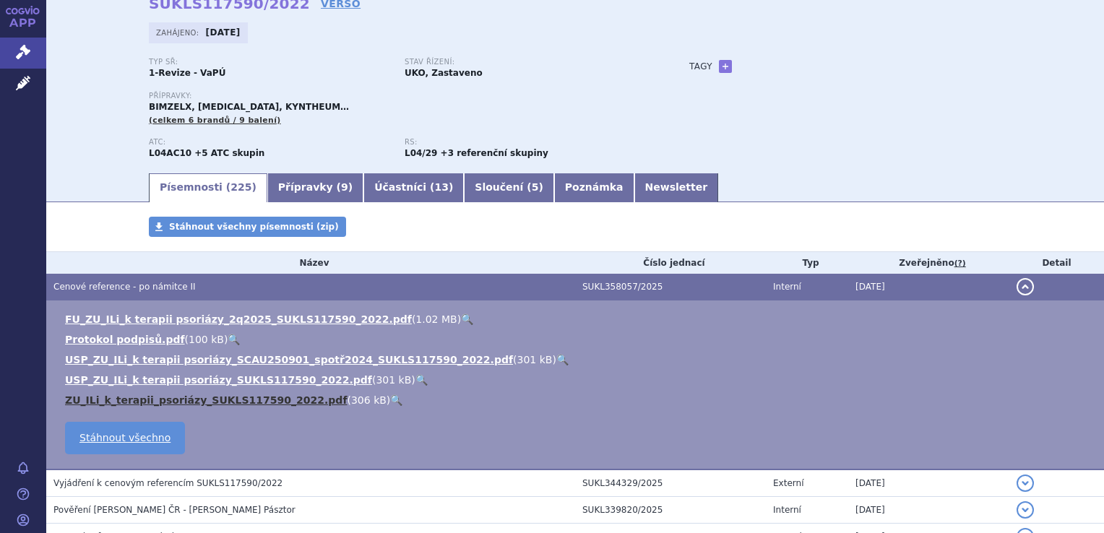
click at [243, 401] on link "ZU_ILi_k_terapii_psoriázy_SUKLS117590_2022.pdf" at bounding box center [206, 401] width 282 height 12
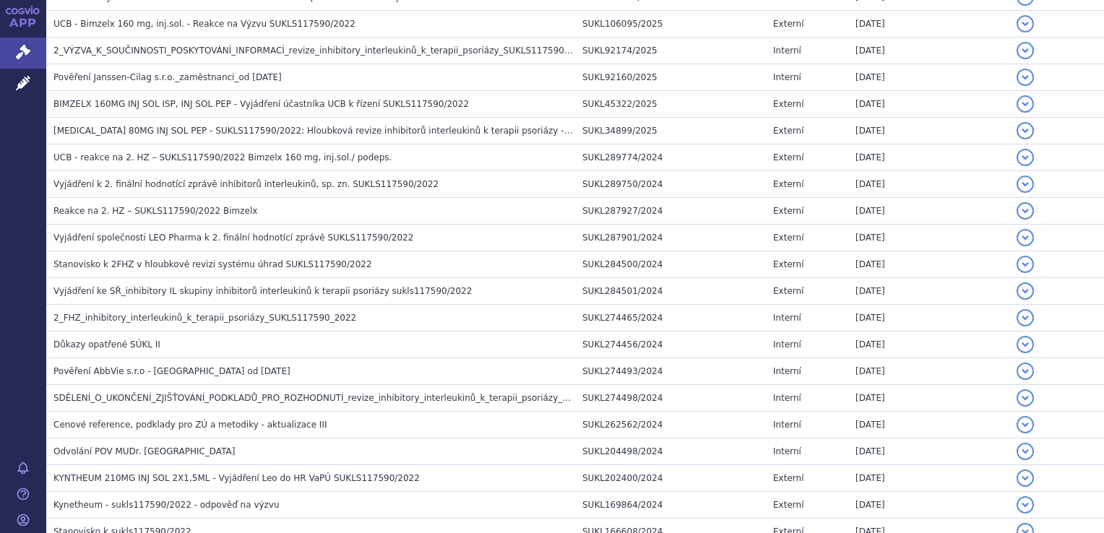
scroll to position [739, 0]
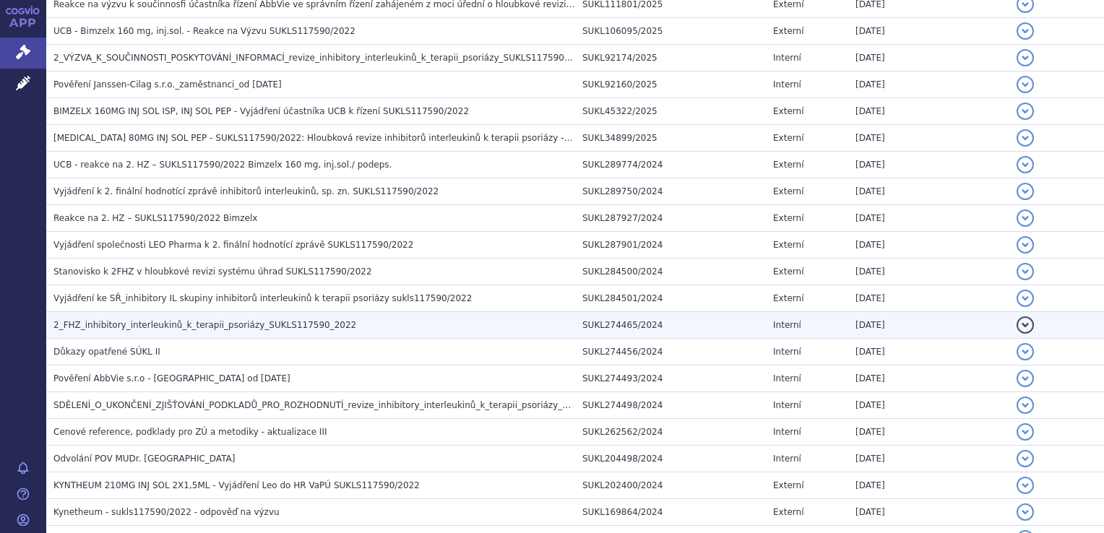
click at [179, 322] on span "2_FHZ_inhibitory_interleukinů_k_terapii_psoriázy_SUKLS117590_2022" at bounding box center [204, 325] width 303 height 10
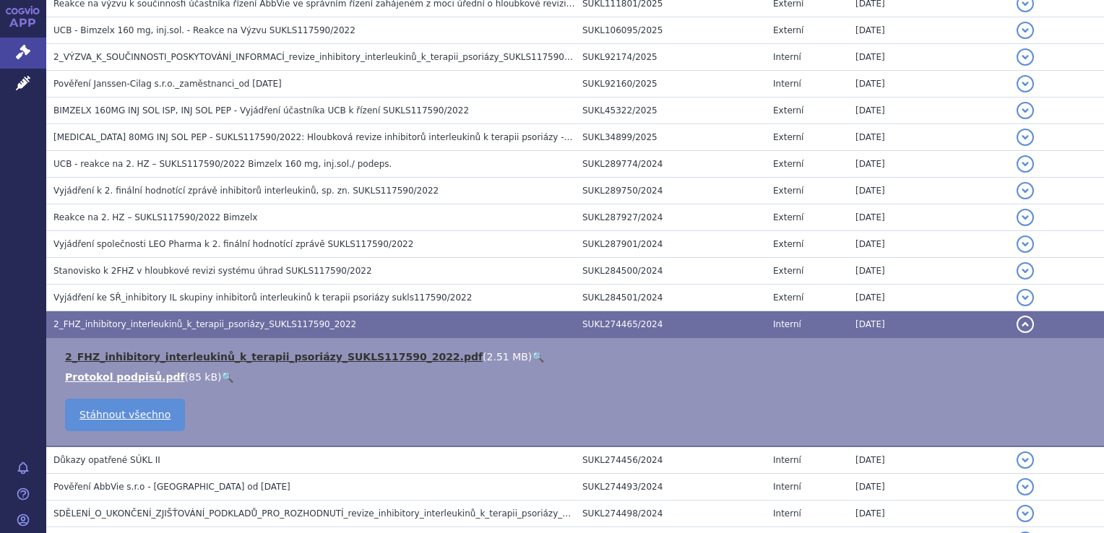
click at [184, 359] on link "2_FHZ_inhibitory_interleukinů_k_terapii_psoriázy_SUKLS117590_2022.pdf" at bounding box center [274, 357] width 418 height 12
